Goal: Check status: Check status

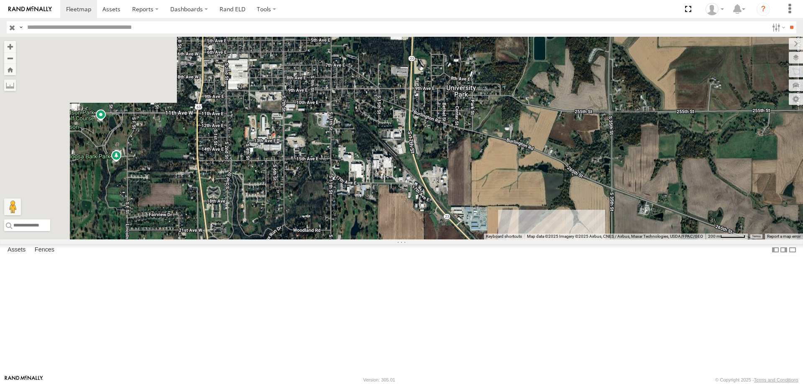
drag, startPoint x: 307, startPoint y: 107, endPoint x: 442, endPoint y: 207, distance: 168.0
click at [442, 207] on div at bounding box center [401, 138] width 803 height 203
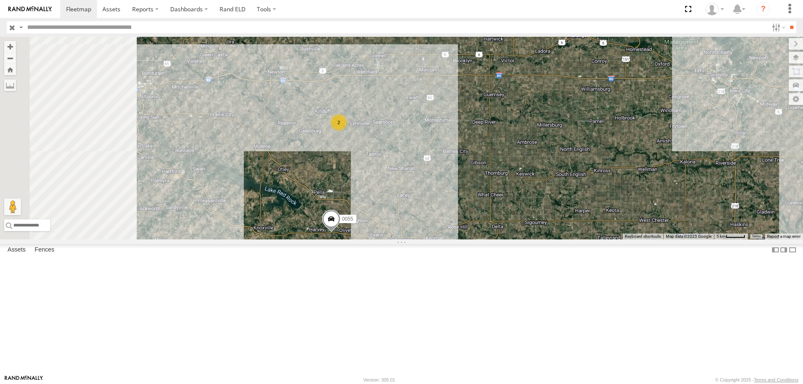
drag, startPoint x: 462, startPoint y: 268, endPoint x: 468, endPoint y: 271, distance: 6.5
click at [468, 240] on div "0055 2 587" at bounding box center [401, 138] width 803 height 203
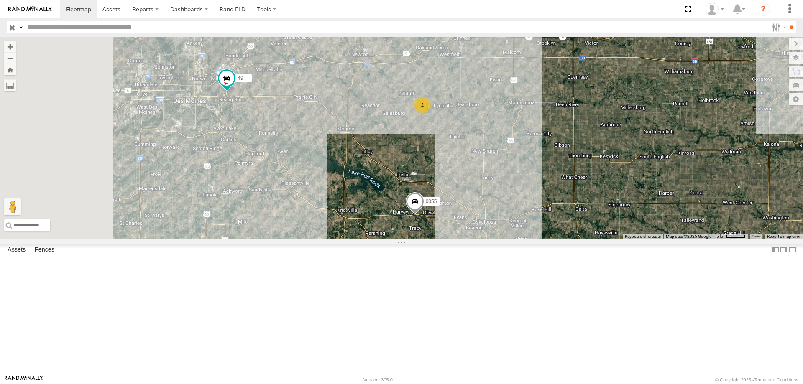
drag, startPoint x: 307, startPoint y: 248, endPoint x: 385, endPoint y: 228, distance: 80.0
click at [385, 228] on div "0055 2 587 49" at bounding box center [401, 138] width 803 height 203
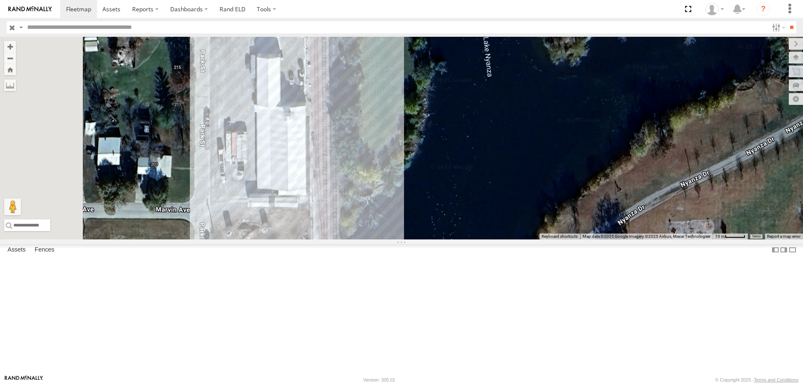
drag, startPoint x: 368, startPoint y: 151, endPoint x: 450, endPoint y: 158, distance: 81.5
click at [450, 158] on div "597 47 545 0055 49 587" at bounding box center [401, 138] width 803 height 203
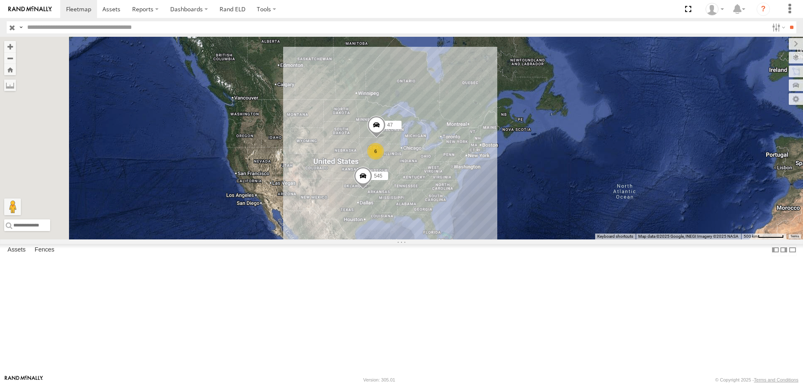
drag, startPoint x: 404, startPoint y: 256, endPoint x: 420, endPoint y: 193, distance: 65.3
click at [420, 193] on div "47 545 6" at bounding box center [401, 138] width 803 height 203
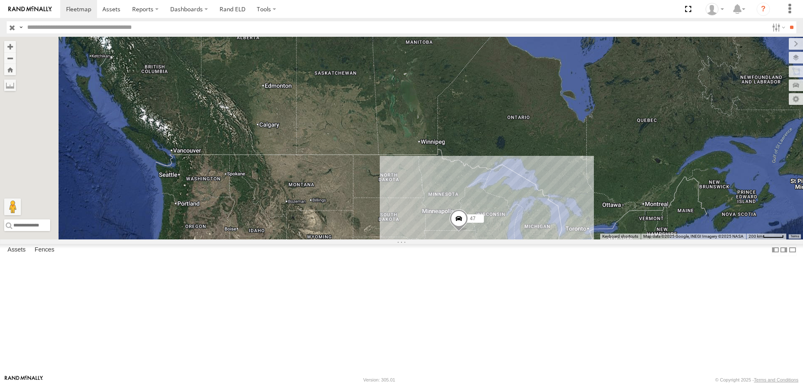
drag, startPoint x: 469, startPoint y: 135, endPoint x: 493, endPoint y: 253, distance: 120.1
click at [493, 240] on div "545 6 47" at bounding box center [401, 138] width 803 height 203
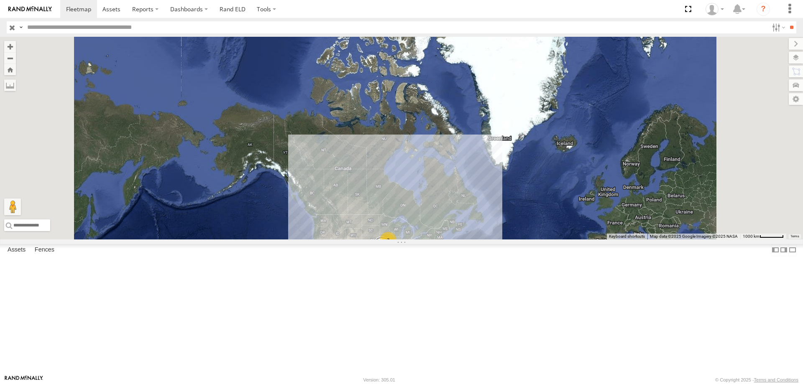
drag, startPoint x: 468, startPoint y: 153, endPoint x: 481, endPoint y: 250, distance: 98.8
click at [481, 240] on div "545 7" at bounding box center [401, 138] width 803 height 203
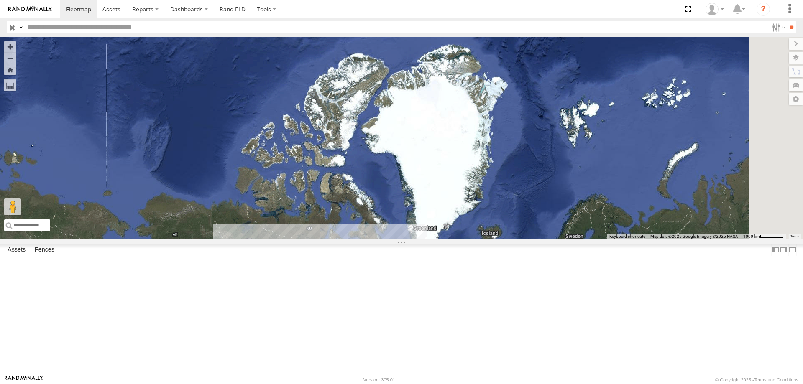
drag, startPoint x: 403, startPoint y: 276, endPoint x: 390, endPoint y: 288, distance: 17.2
click at [390, 240] on div "545 7" at bounding box center [401, 138] width 803 height 203
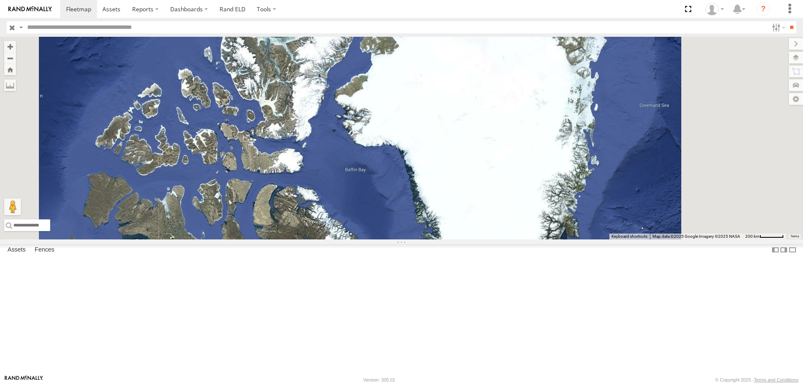
drag, startPoint x: 417, startPoint y: 253, endPoint x: 372, endPoint y: 220, distance: 55.6
click at [372, 220] on div "545" at bounding box center [401, 138] width 803 height 203
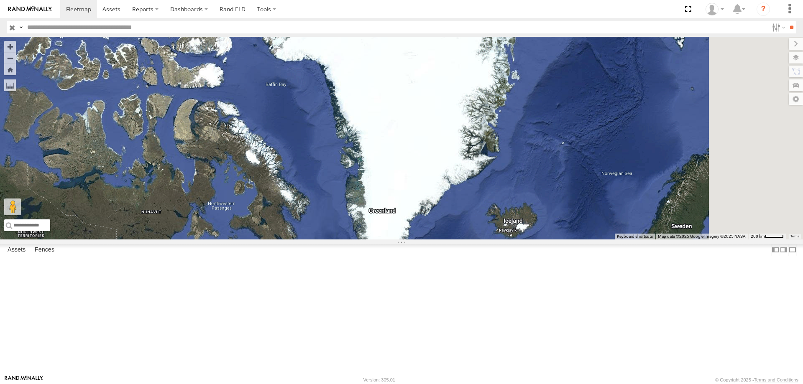
drag, startPoint x: 486, startPoint y: 279, endPoint x: 473, endPoint y: 232, distance: 49.1
click at [473, 232] on div "545" at bounding box center [401, 138] width 803 height 203
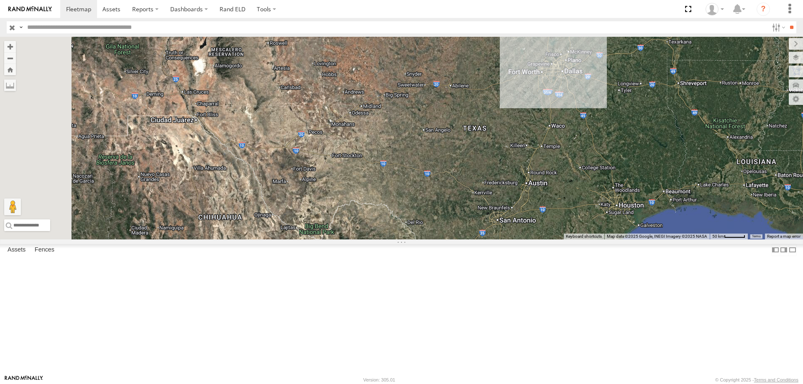
drag, startPoint x: 441, startPoint y: 201, endPoint x: 466, endPoint y: 183, distance: 31.2
click at [466, 183] on div "545 597" at bounding box center [401, 138] width 803 height 203
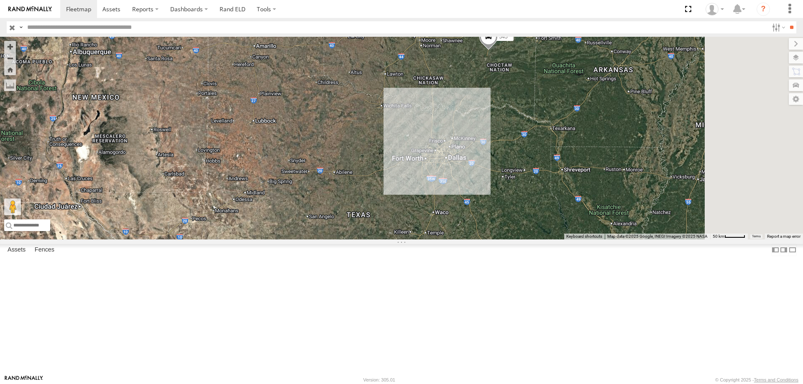
drag, startPoint x: 536, startPoint y: 213, endPoint x: 459, endPoint y: 268, distance: 94.9
click at [459, 240] on div "545 597" at bounding box center [401, 138] width 803 height 203
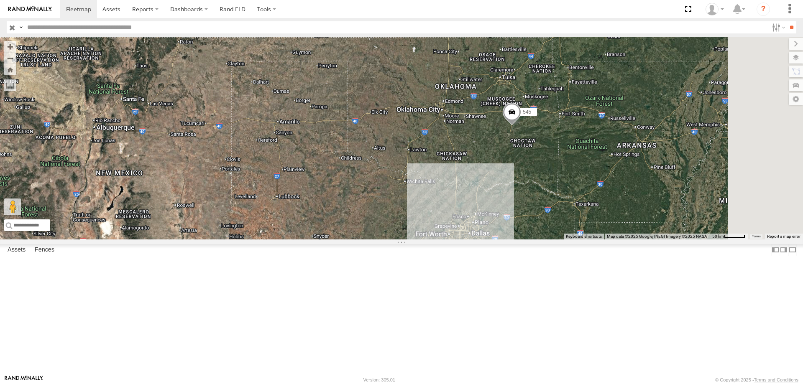
drag, startPoint x: 536, startPoint y: 119, endPoint x: 451, endPoint y: 210, distance: 124.3
click at [451, 210] on div "545 597" at bounding box center [401, 138] width 803 height 203
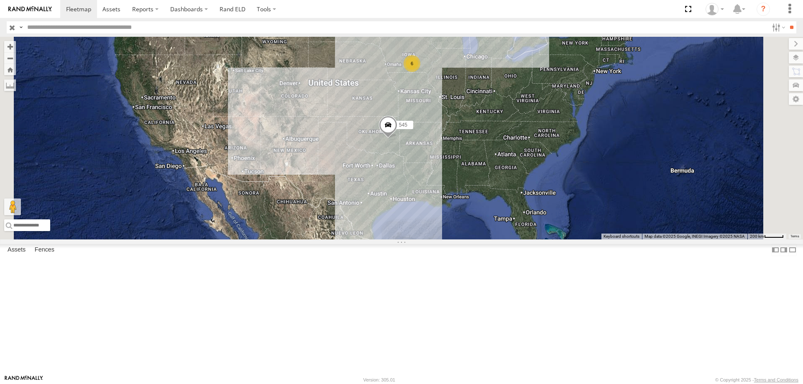
drag, startPoint x: 596, startPoint y: 176, endPoint x: 530, endPoint y: 182, distance: 66.4
click at [530, 182] on div "545 6 47" at bounding box center [401, 138] width 803 height 203
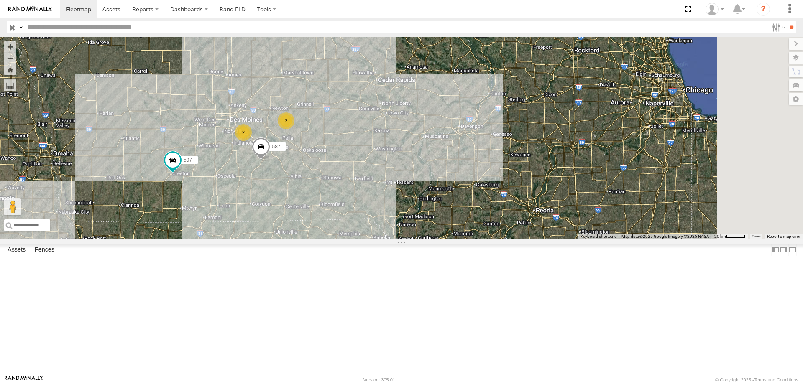
drag, startPoint x: 405, startPoint y: 225, endPoint x: 398, endPoint y: 232, distance: 10.1
click at [398, 232] on div "47 597 587 2 2" at bounding box center [401, 138] width 803 height 203
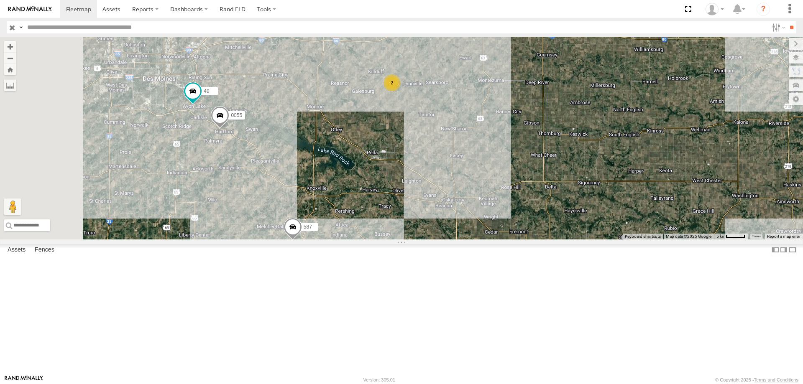
drag, startPoint x: 356, startPoint y: 193, endPoint x: 404, endPoint y: 224, distance: 57.3
click at [404, 224] on div "47 597 587 0055 49 2" at bounding box center [401, 138] width 803 height 203
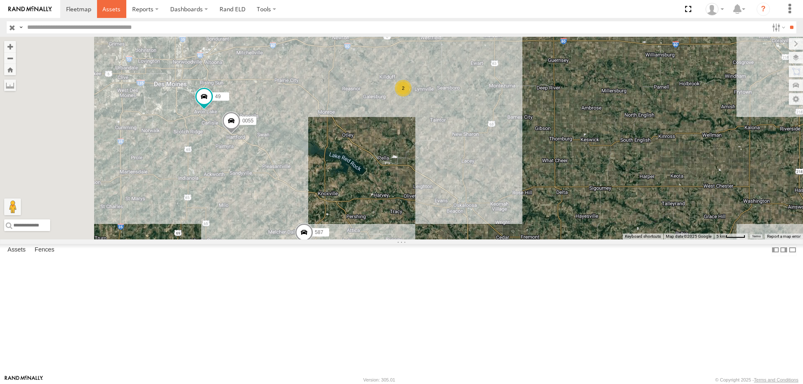
click at [105, 9] on span at bounding box center [111, 9] width 18 height 8
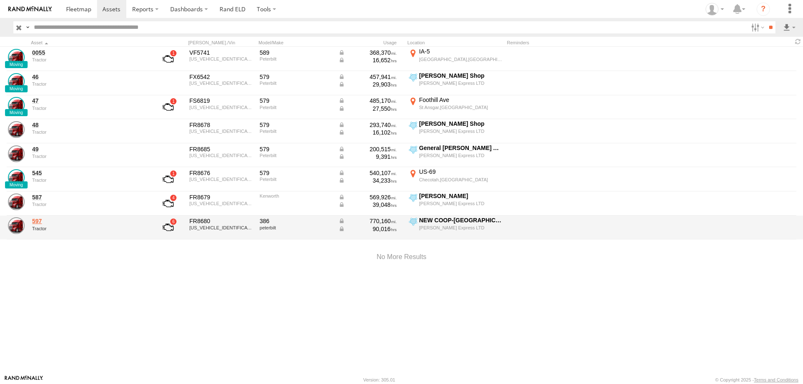
click at [39, 224] on link "597" at bounding box center [89, 221] width 115 height 8
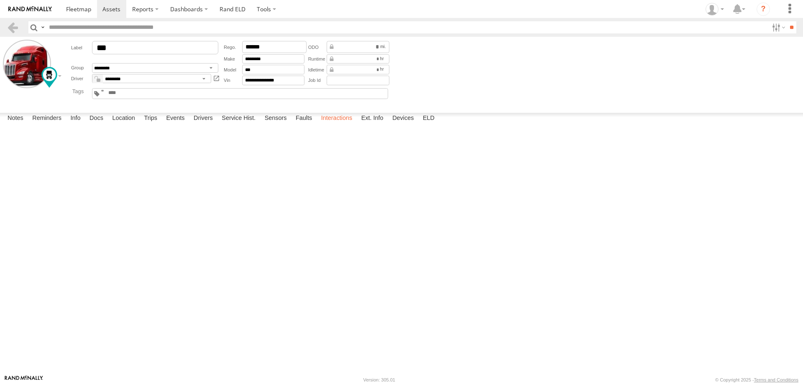
click at [332, 125] on label "Interactions" at bounding box center [337, 119] width 40 height 12
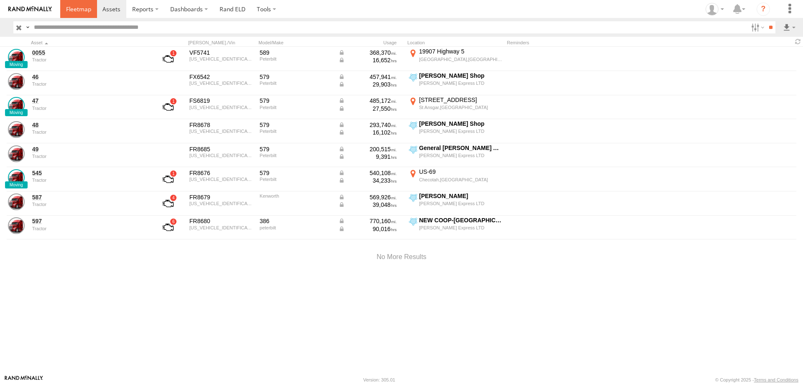
click at [77, 9] on span at bounding box center [78, 9] width 25 height 8
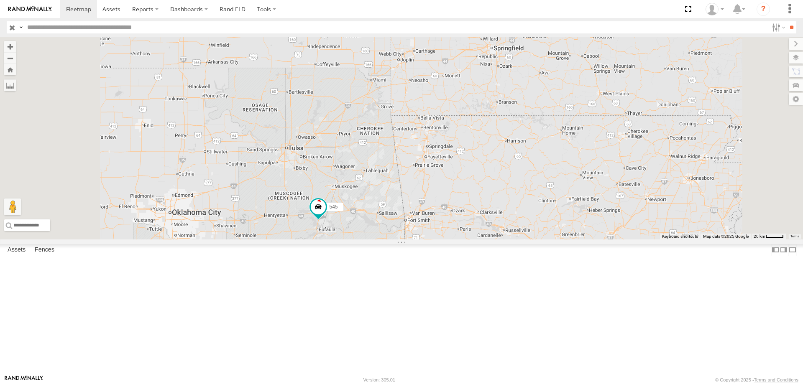
drag, startPoint x: 448, startPoint y: 347, endPoint x: 456, endPoint y: 206, distance: 142.0
click at [456, 206] on div "545 47 597" at bounding box center [401, 138] width 803 height 203
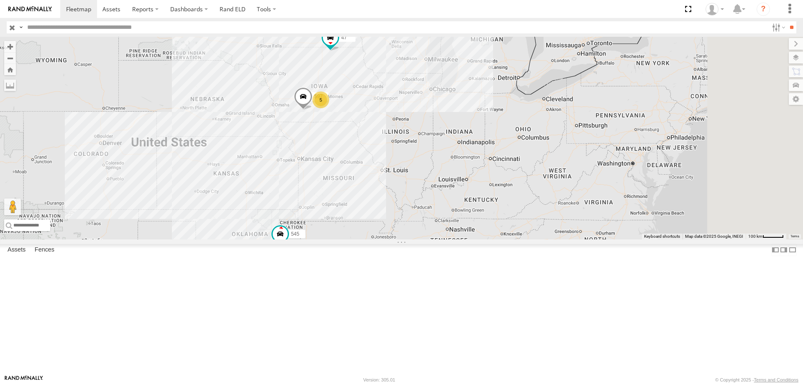
drag, startPoint x: 639, startPoint y: 125, endPoint x: 521, endPoint y: 208, distance: 145.0
click at [521, 208] on div "545 47 597 5" at bounding box center [401, 138] width 803 height 203
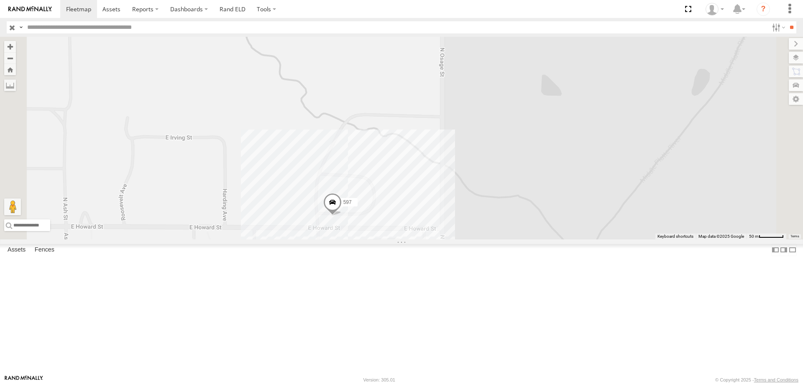
drag, startPoint x: 480, startPoint y: 289, endPoint x: 456, endPoint y: 222, distance: 71.7
click at [456, 222] on div "545 47 597 587" at bounding box center [401, 138] width 803 height 203
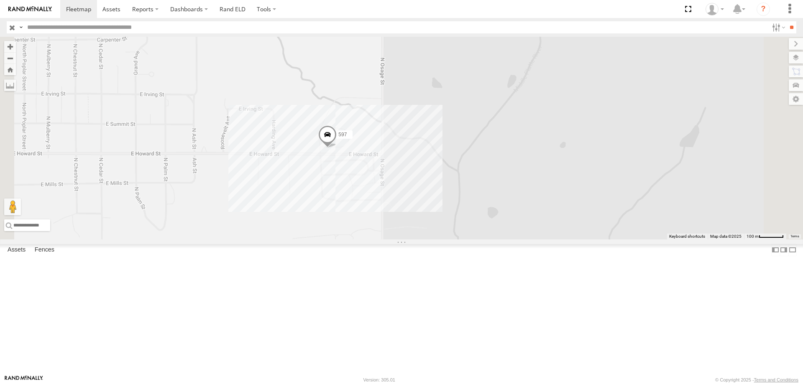
click at [337, 148] on span at bounding box center [327, 136] width 18 height 23
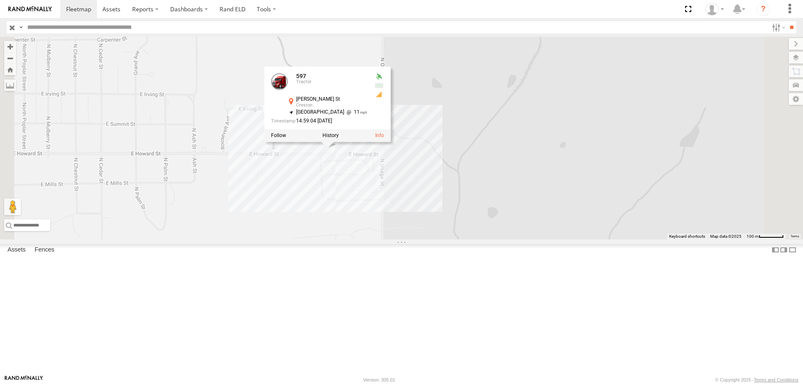
click at [506, 206] on div "545 47 597 587 597 Tractor [PERSON_NAME][GEOGRAPHIC_DATA] 41.06112 , -94.34 [GE…" at bounding box center [401, 138] width 803 height 203
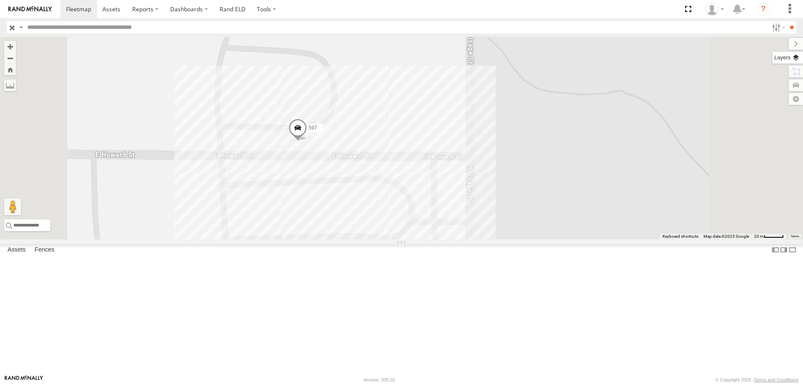
click at [789, 61] on label at bounding box center [787, 58] width 31 height 12
click at [0, 0] on span "Basemaps" at bounding box center [0, 0] width 0 height 0
click at [0, 0] on span "Satellite + Roadmap" at bounding box center [0, 0] width 0 height 0
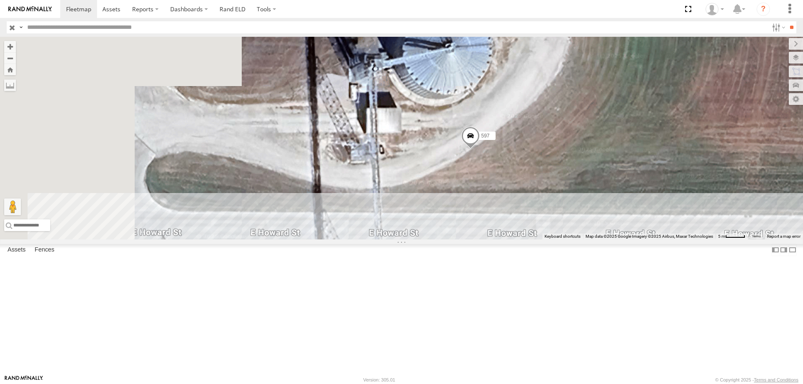
click at [518, 228] on div "545 47 597 587" at bounding box center [401, 138] width 803 height 203
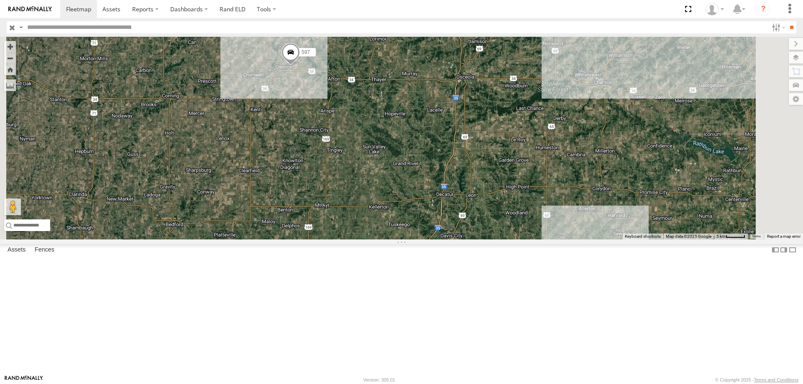
drag, startPoint x: 488, startPoint y: 197, endPoint x: 441, endPoint y: 207, distance: 48.8
click at [441, 207] on div "545 47 597 587" at bounding box center [401, 138] width 803 height 203
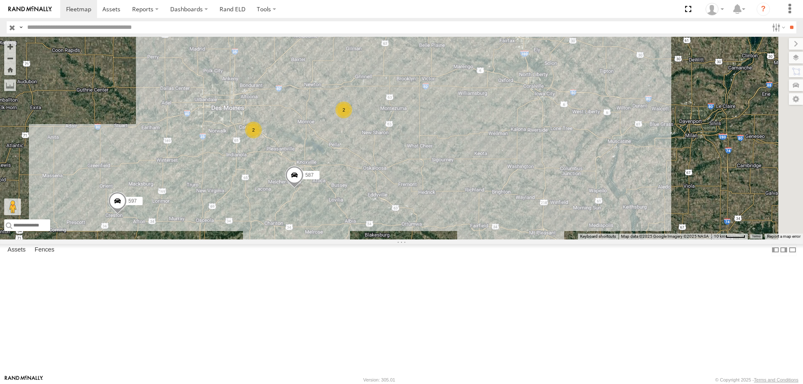
drag, startPoint x: 554, startPoint y: 190, endPoint x: 347, endPoint y: 311, distance: 240.1
click at [347, 240] on div "545 47 597 587 2 2" at bounding box center [401, 138] width 803 height 203
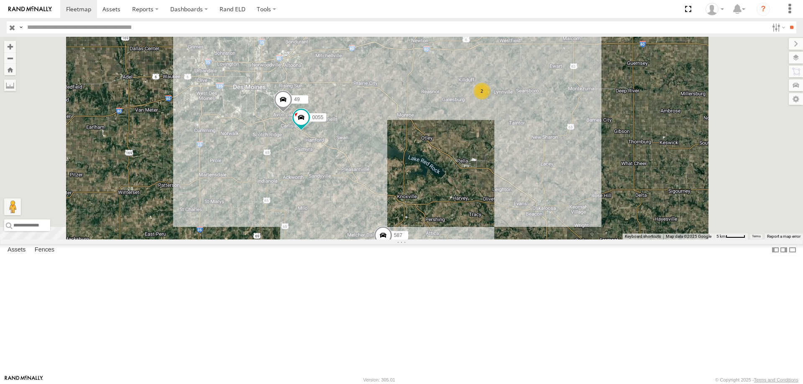
click at [490, 100] on div "2" at bounding box center [481, 91] width 17 height 17
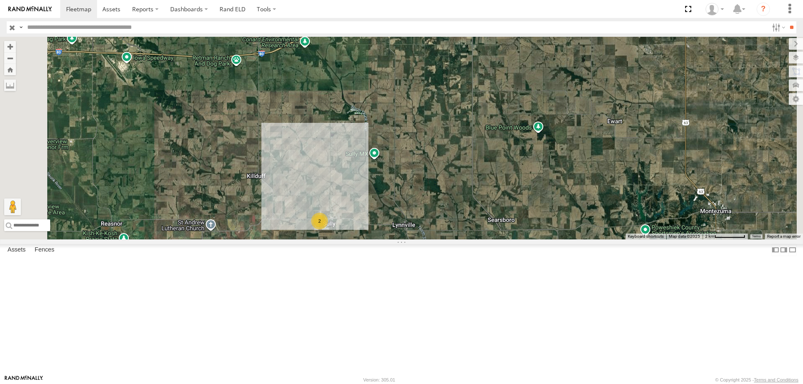
drag, startPoint x: 431, startPoint y: 220, endPoint x: 425, endPoint y: 237, distance: 17.5
click at [427, 235] on div "545 47 597 587 0055 49 2" at bounding box center [401, 138] width 803 height 203
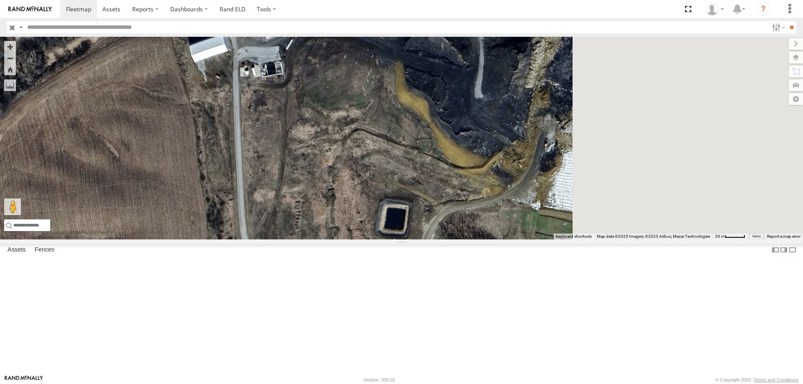
drag, startPoint x: 453, startPoint y: 184, endPoint x: 443, endPoint y: 182, distance: 9.9
click at [443, 182] on div "545 47 597 587" at bounding box center [401, 138] width 803 height 203
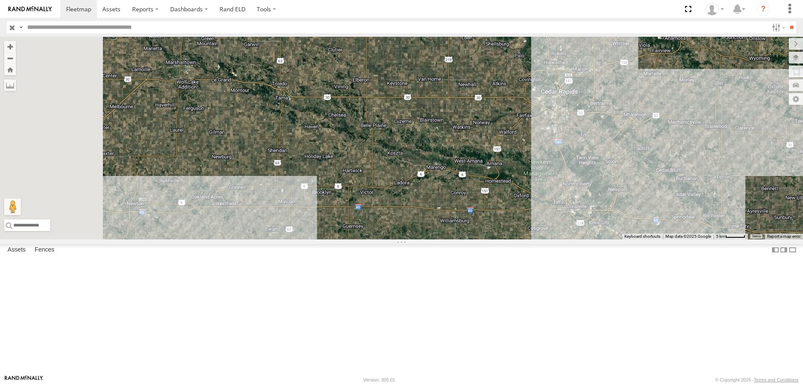
drag, startPoint x: 399, startPoint y: 277, endPoint x: 470, endPoint y: 217, distance: 92.3
click at [457, 223] on div "545 47 597 587 2" at bounding box center [401, 138] width 803 height 203
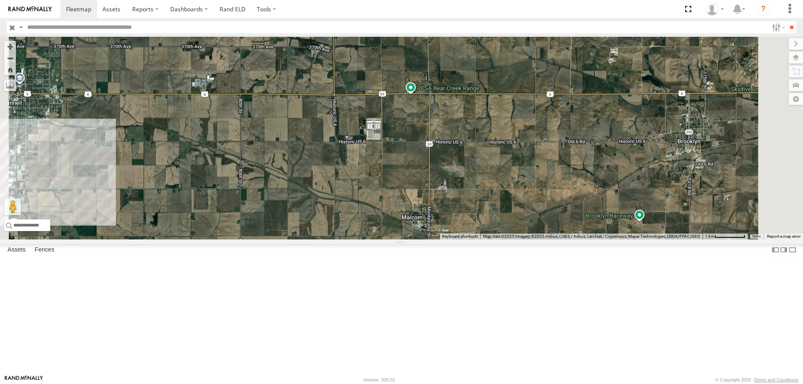
drag, startPoint x: 505, startPoint y: 127, endPoint x: 461, endPoint y: 215, distance: 98.2
click at [461, 215] on div "545 47 597 587 0055 49" at bounding box center [401, 138] width 803 height 203
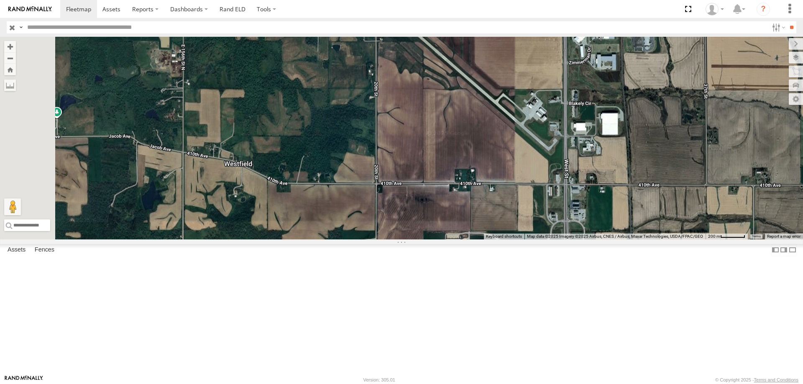
drag, startPoint x: 530, startPoint y: 179, endPoint x: 466, endPoint y: 197, distance: 66.1
click at [466, 197] on div "545 47 597 587 0055 49" at bounding box center [401, 138] width 803 height 203
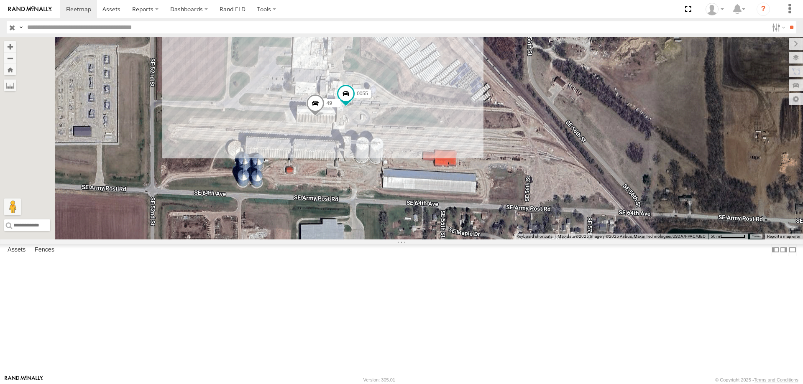
click at [324, 117] on span at bounding box center [315, 105] width 18 height 23
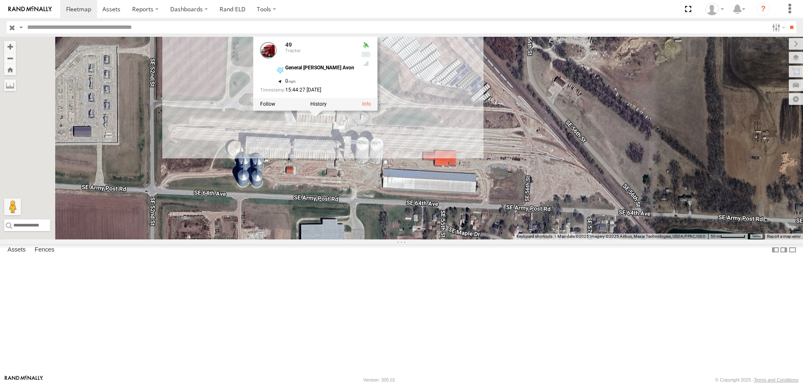
click at [410, 188] on div "545 47 597 587 0055 49 49 Tractor General [PERSON_NAME] Avon 41.52583 , -93.506…" at bounding box center [401, 138] width 803 height 203
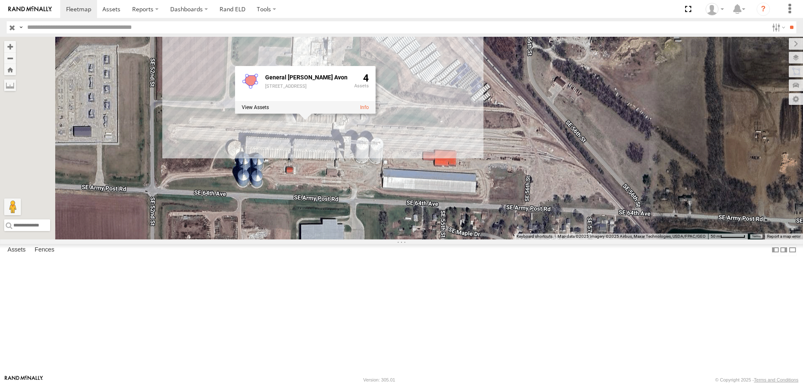
click at [477, 193] on div "545 47 597 587 0055 [GEOGRAPHIC_DATA][PERSON_NAME][STREET_ADDRESS] 4" at bounding box center [401, 138] width 803 height 203
